Goal: Information Seeking & Learning: Learn about a topic

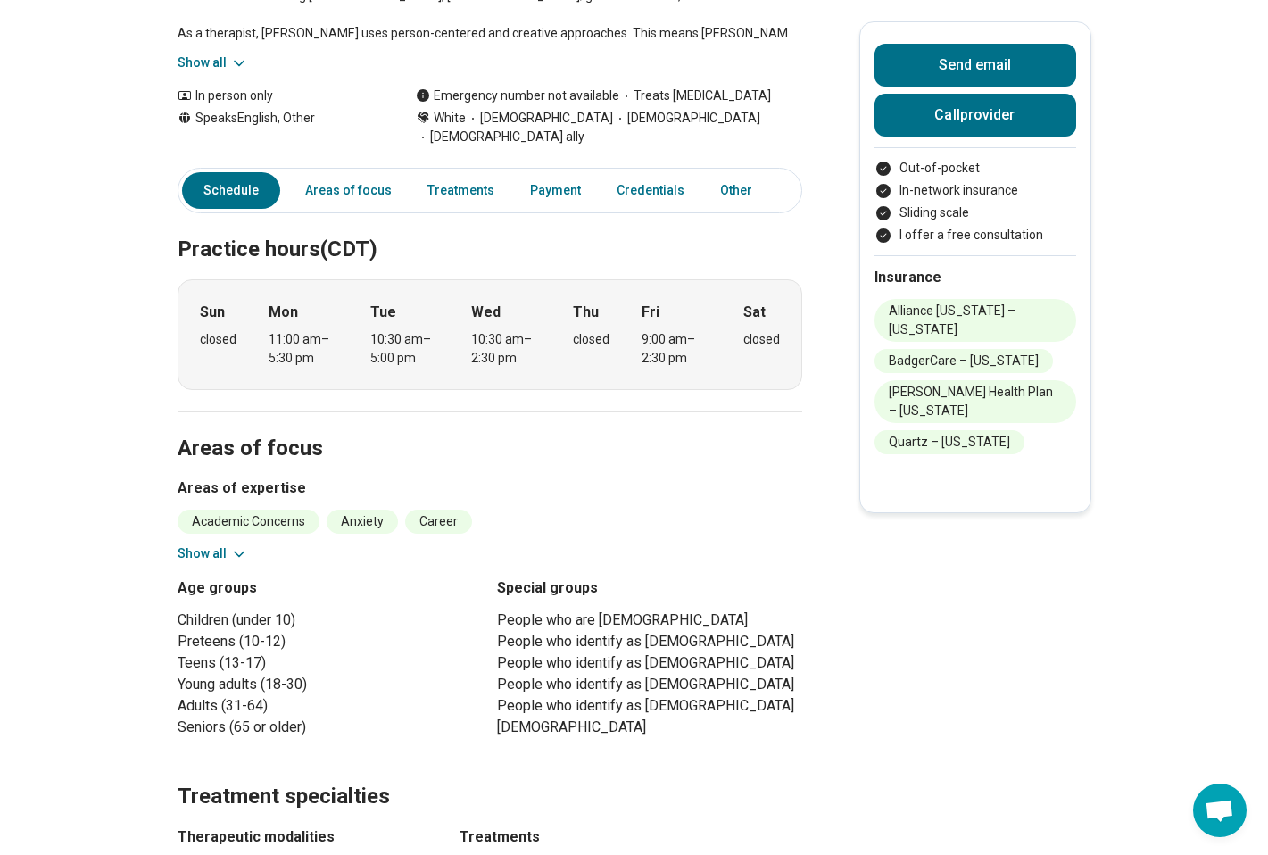
scroll to position [361, 0]
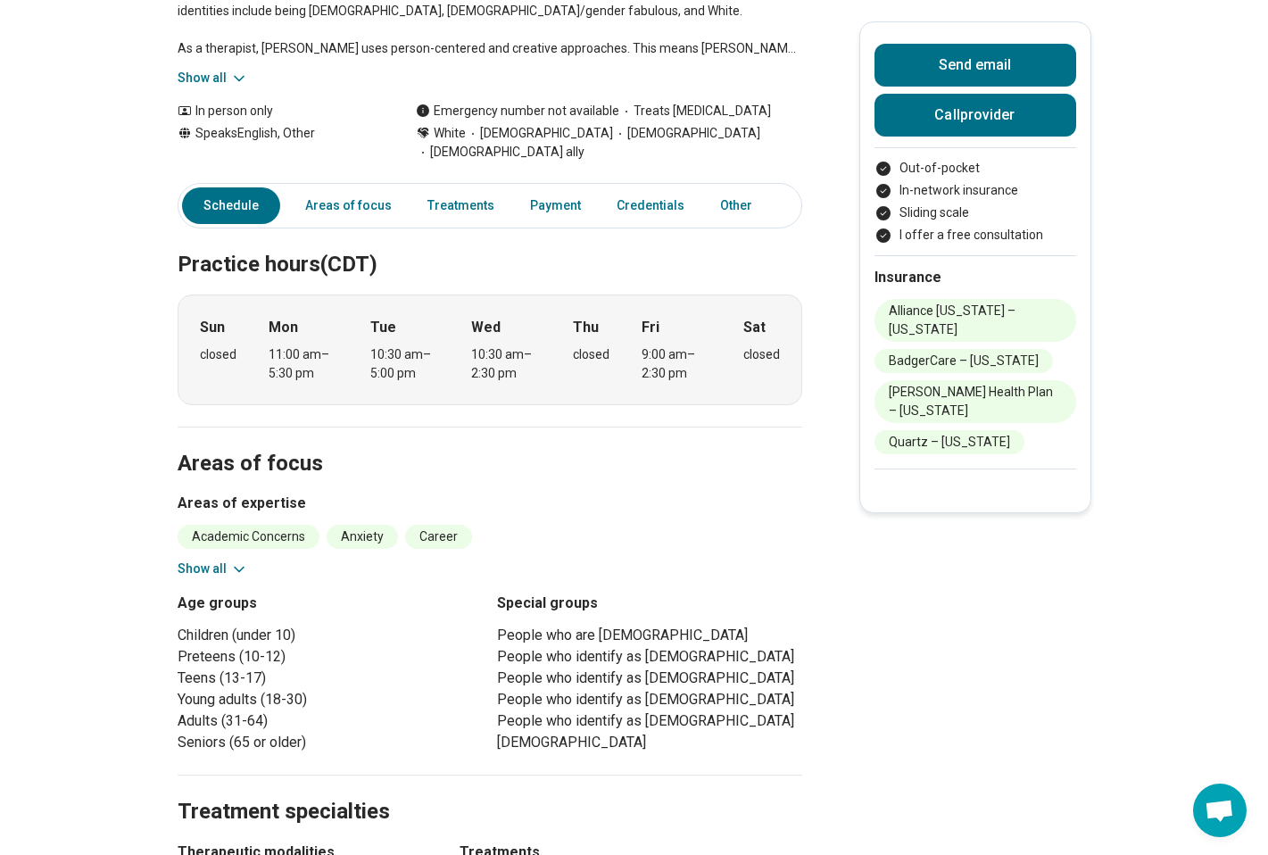
click at [208, 559] on button "Show all" at bounding box center [213, 568] width 70 height 19
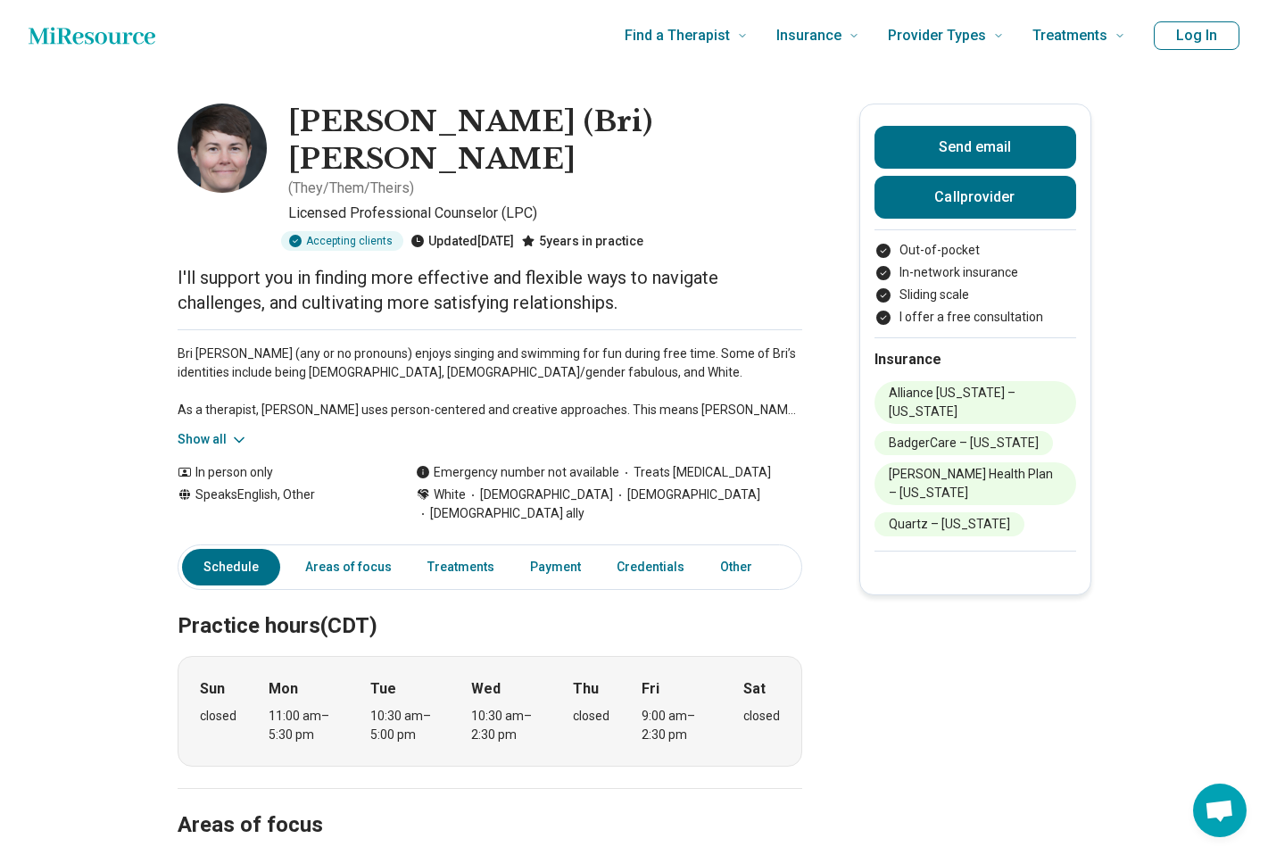
scroll to position [0, 0]
click at [346, 549] on link "Areas of focus" at bounding box center [348, 567] width 108 height 37
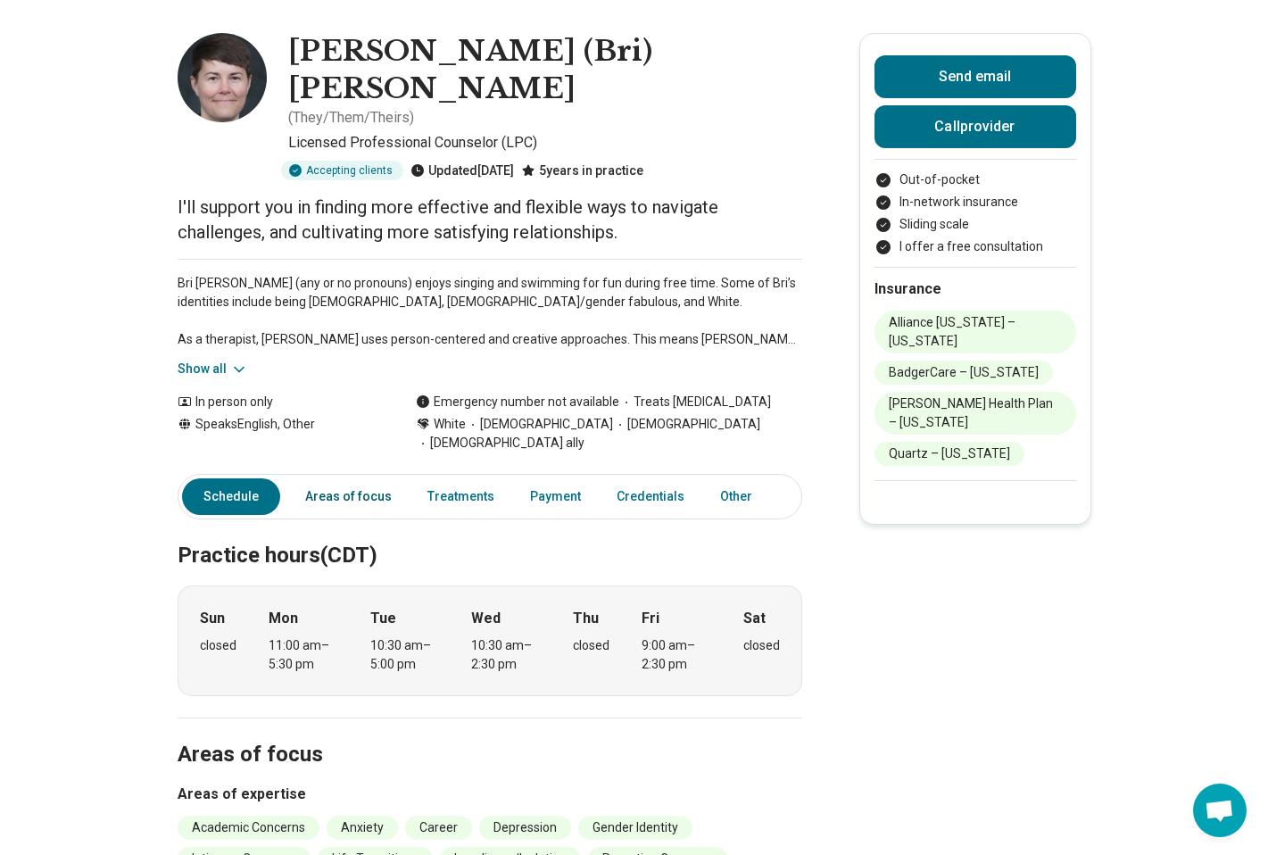
scroll to position [39, 0]
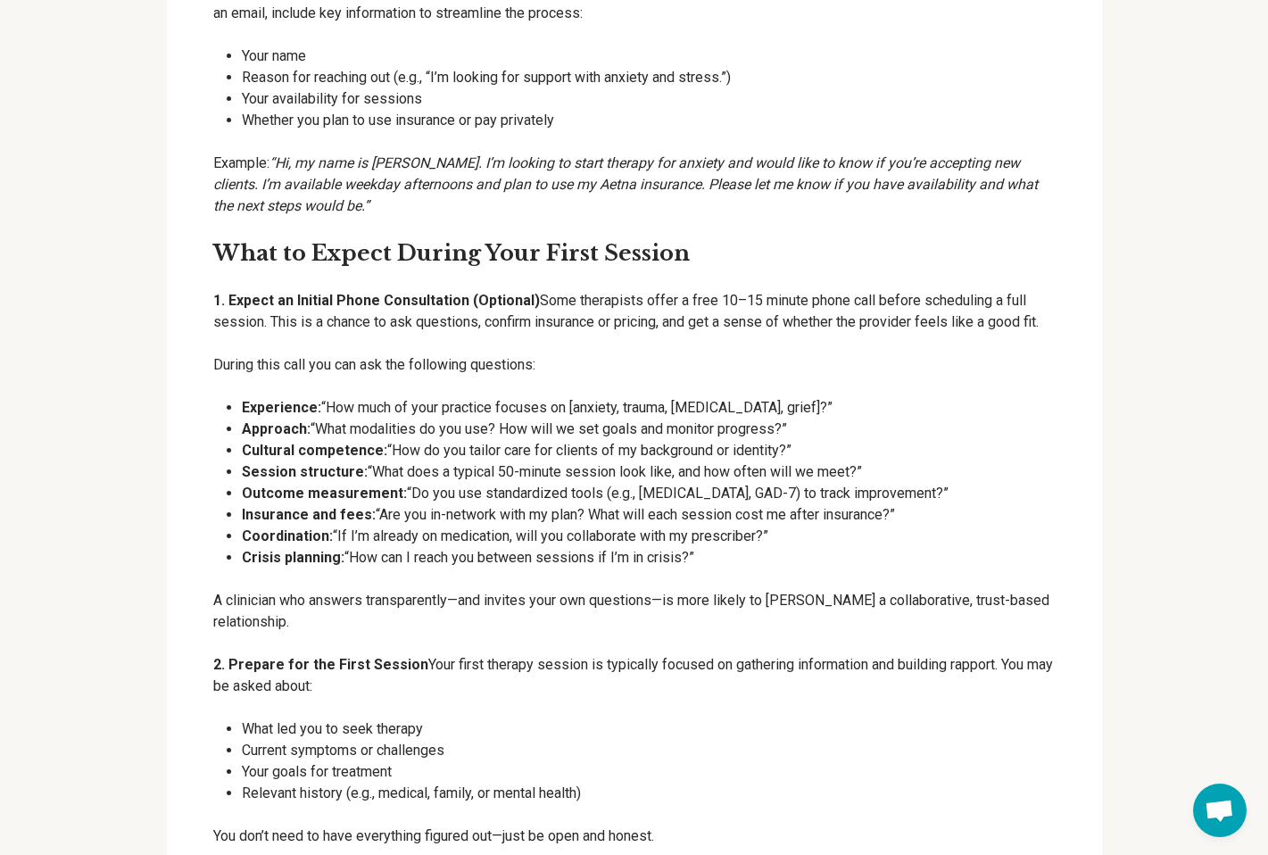
scroll to position [2253, 0]
